Goal: Task Accomplishment & Management: Complete application form

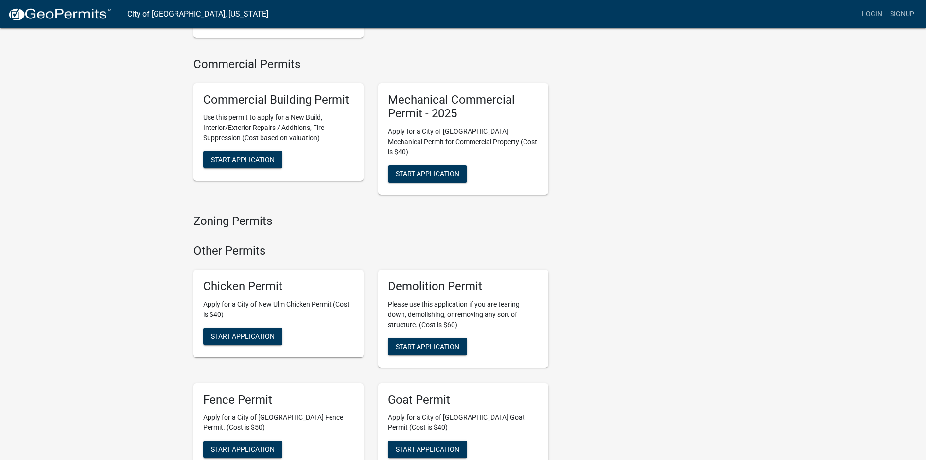
scroll to position [681, 0]
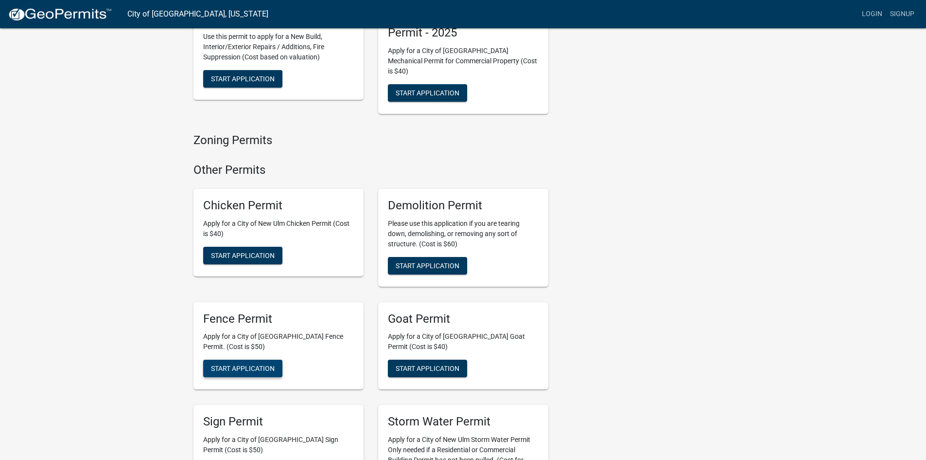
click at [247, 364] on span "Start Application" at bounding box center [243, 368] width 64 height 8
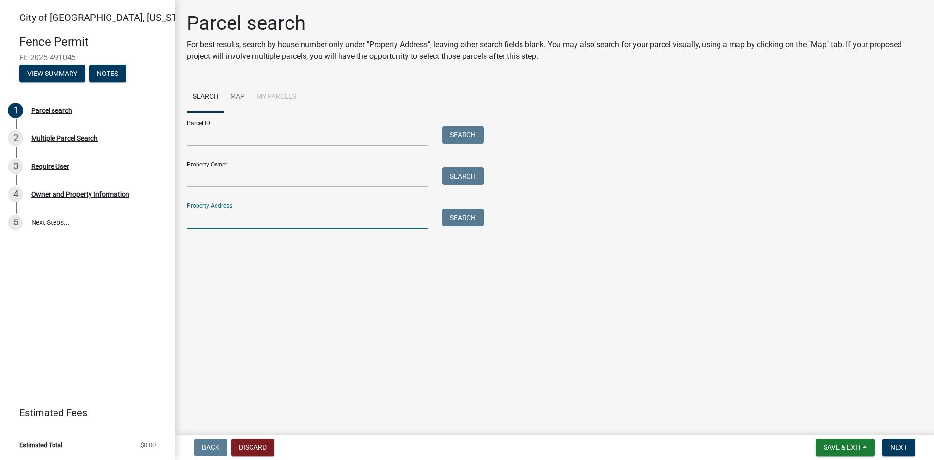
click at [282, 222] on input "Property Address:" at bounding box center [307, 219] width 241 height 20
click at [203, 219] on input "Property Address:" at bounding box center [307, 219] width 241 height 20
type input "1316"
click at [458, 218] on button "Search" at bounding box center [462, 218] width 41 height 18
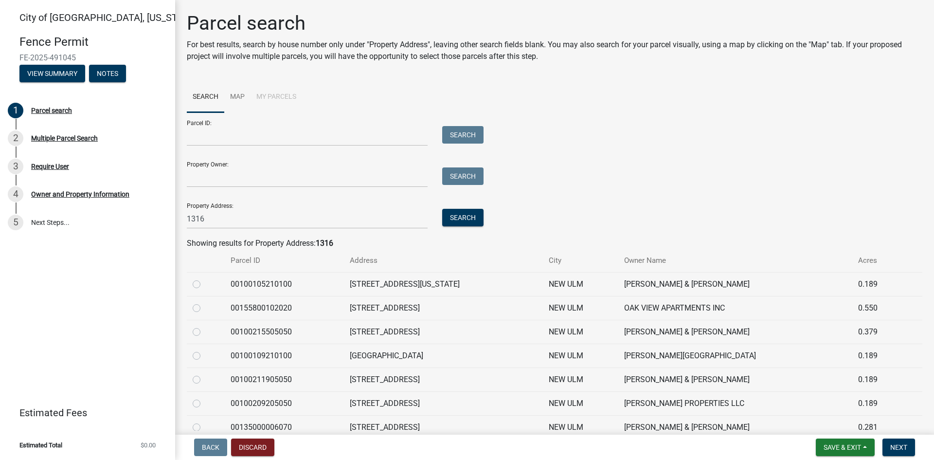
click at [204, 326] on label at bounding box center [204, 326] width 0 height 0
click at [204, 331] on input "radio" at bounding box center [207, 329] width 6 height 6
radio input "true"
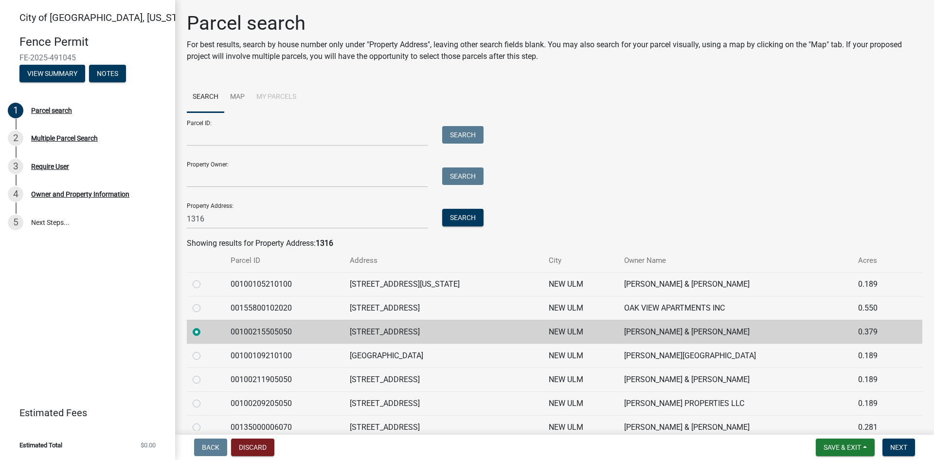
scroll to position [70, 0]
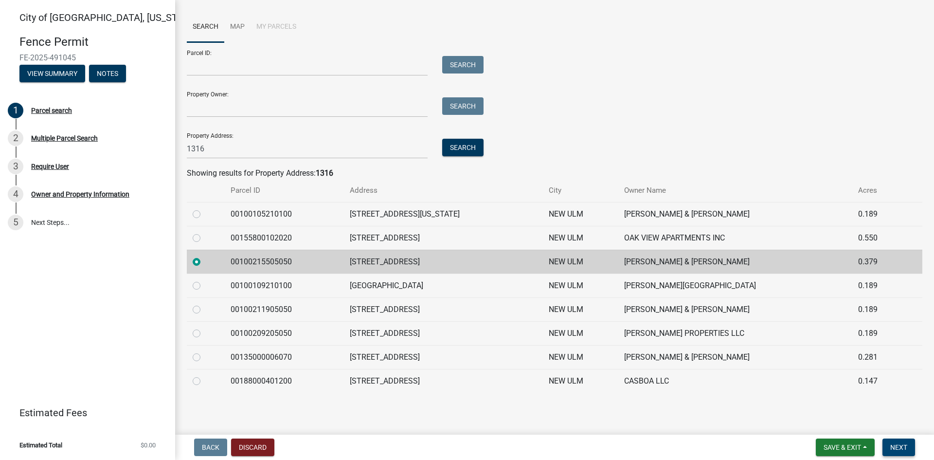
click at [893, 442] on button "Next" at bounding box center [898, 447] width 33 height 18
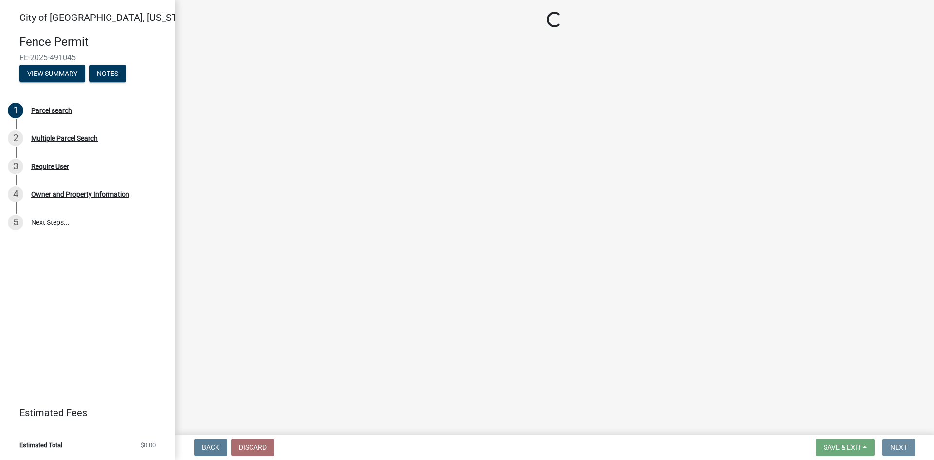
scroll to position [0, 0]
